Goal: Navigation & Orientation: Find specific page/section

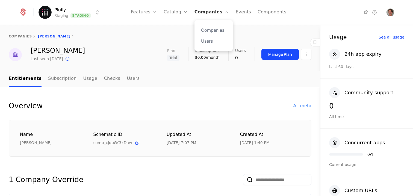
click at [211, 17] on link "Companies" at bounding box center [212, 12] width 35 height 25
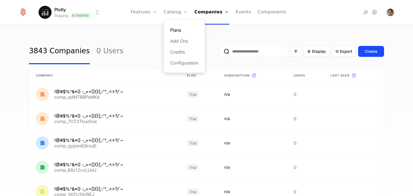
click at [176, 28] on link "Plans" at bounding box center [184, 30] width 28 height 7
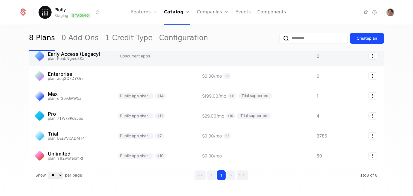
scroll to position [86, 0]
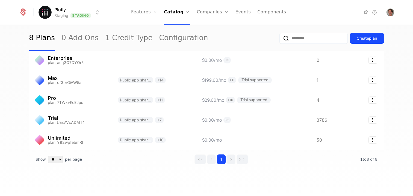
click at [95, 16] on html "Plotly Staging Staging Features Features Flags Catalog Plans Add Ons Credits Co…" at bounding box center [206, 98] width 413 height 196
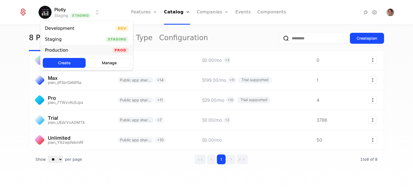
click at [93, 49] on div "Production Prod" at bounding box center [87, 50] width 92 height 11
